Goal: Task Accomplishment & Management: Use online tool/utility

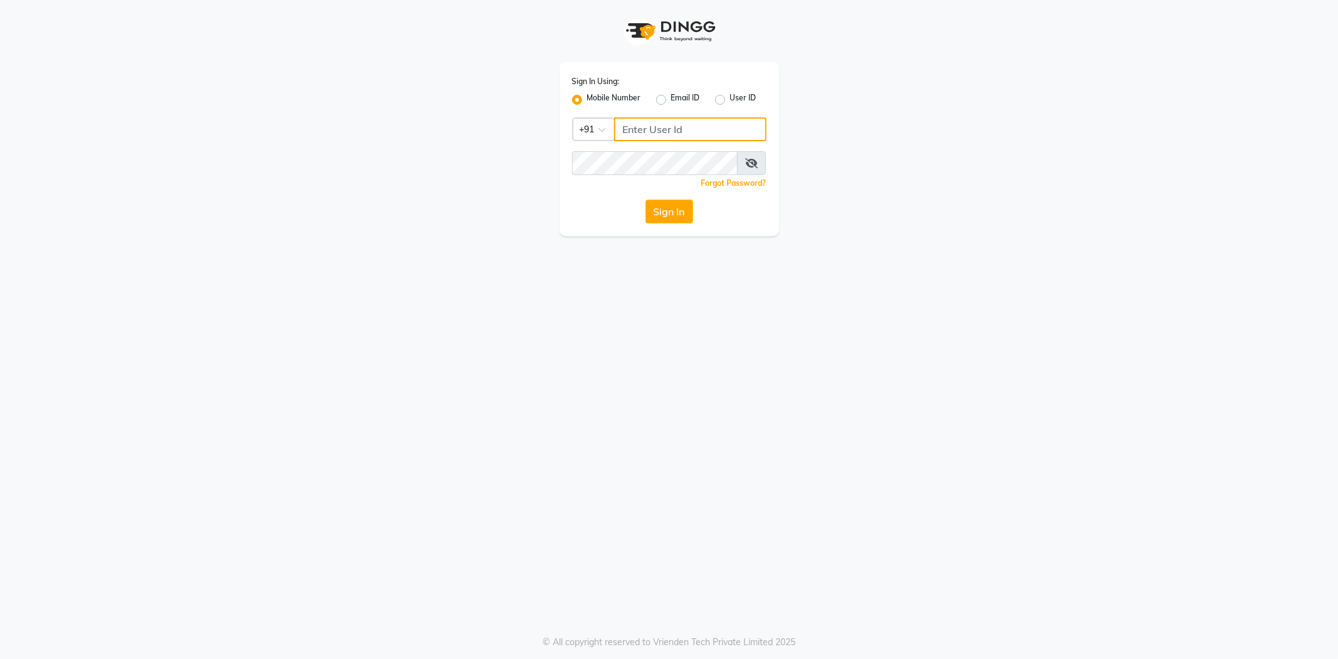
click at [639, 134] on input "Username" at bounding box center [690, 129] width 152 height 24
type input "7989113914"
click at [667, 214] on button "Sign In" at bounding box center [669, 211] width 48 height 24
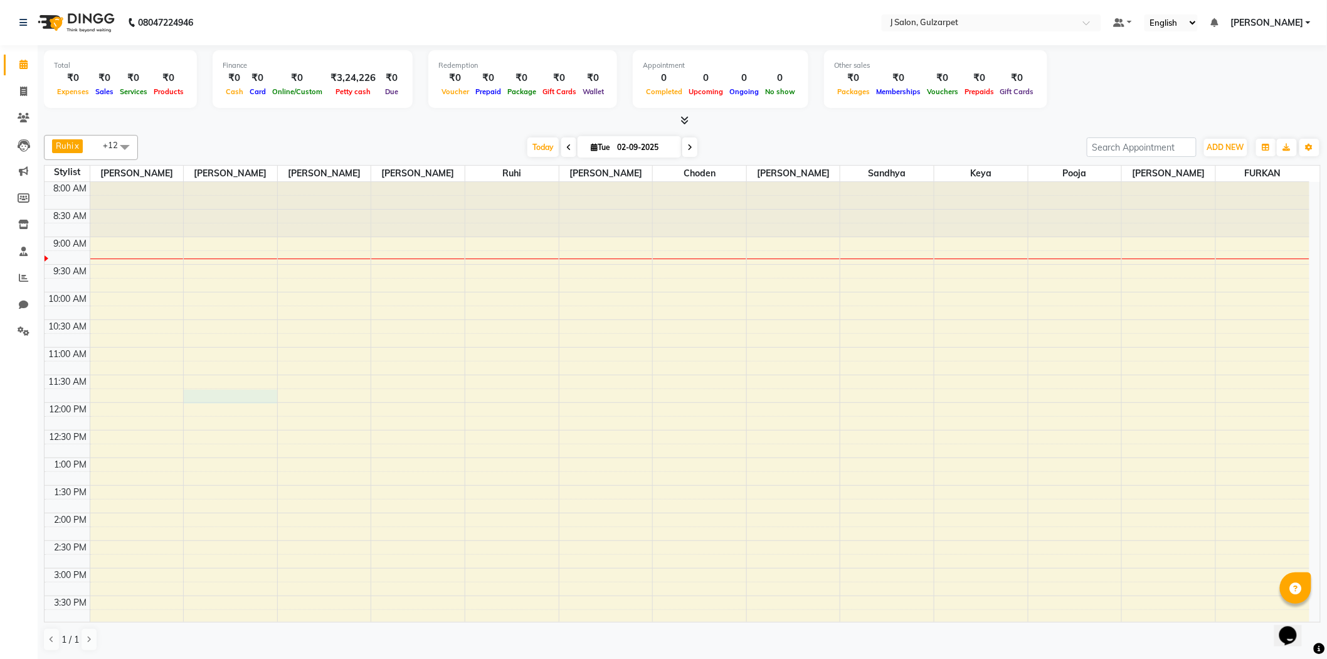
click at [192, 403] on div "8:00 AM 8:30 AM 9:00 AM 9:30 AM 10:00 AM 10:30 AM 11:00 AM 11:30 AM 12:00 PM 12…" at bounding box center [677, 540] width 1265 height 717
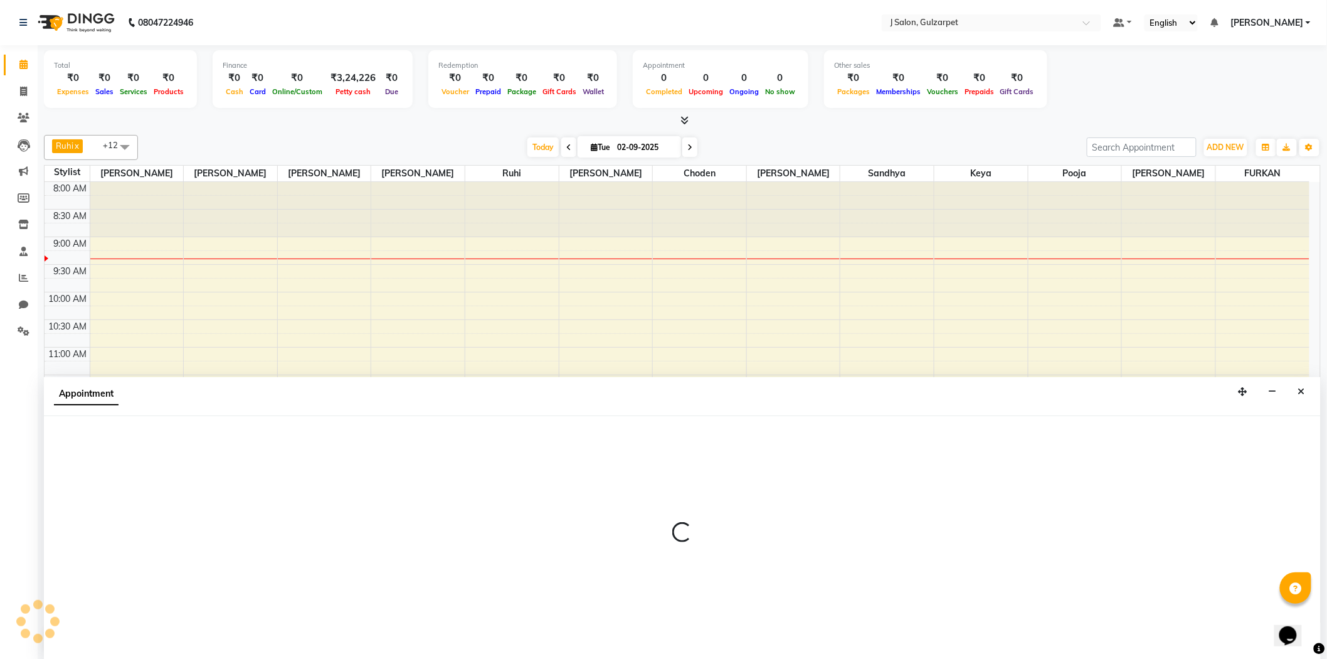
scroll to position [1, 0]
select select "84895"
select select "705"
select select "tentative"
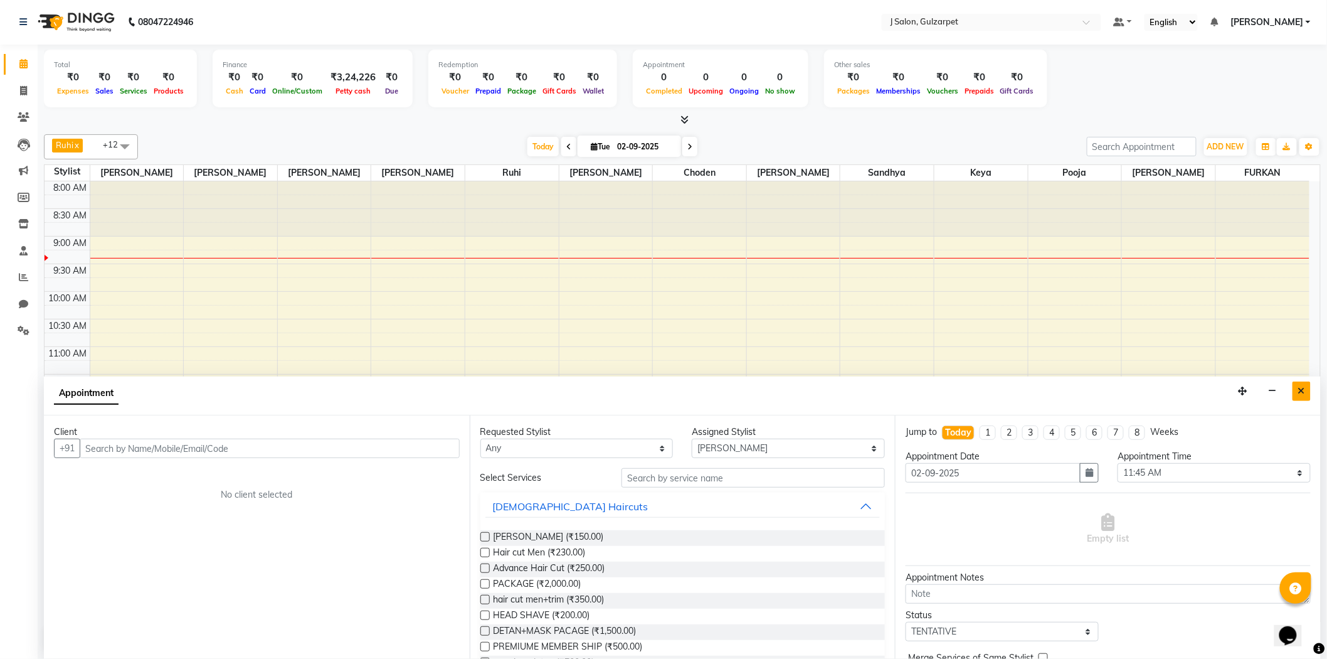
click at [1300, 390] on icon "Close" at bounding box center [1301, 390] width 7 height 9
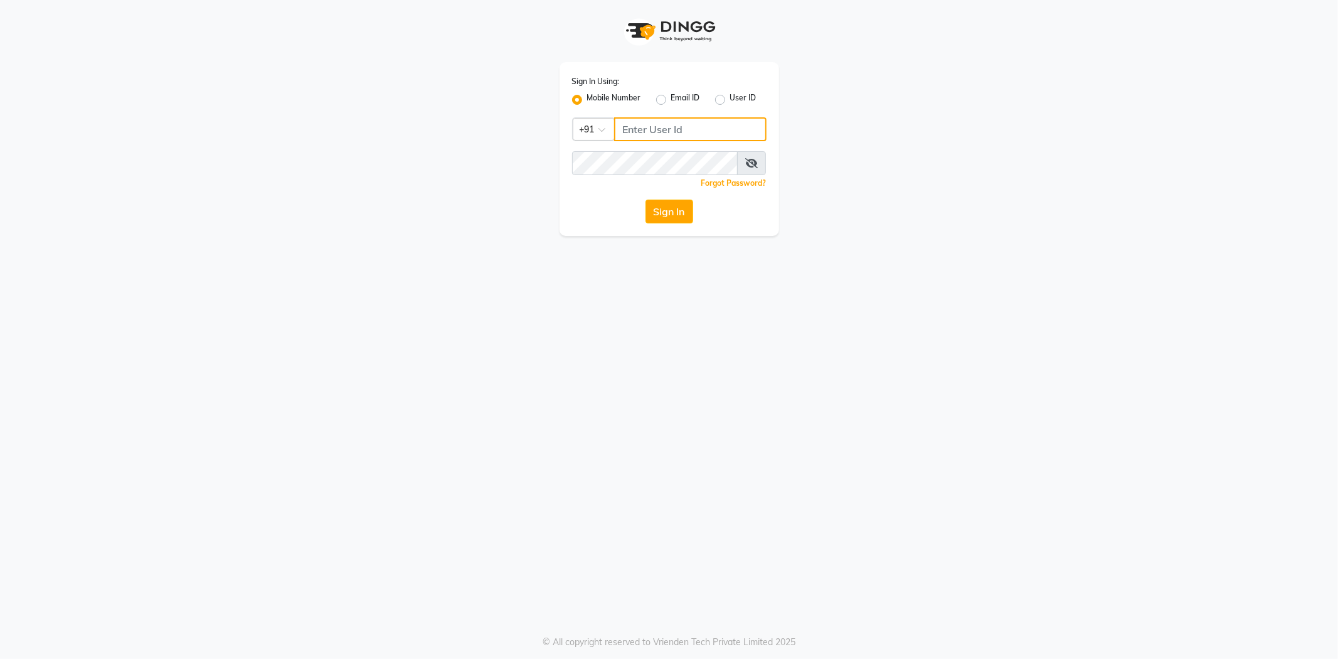
click at [629, 128] on input "Username" at bounding box center [690, 129] width 152 height 24
type input "7989113914"
click at [676, 215] on button "Sign In" at bounding box center [669, 211] width 48 height 24
